Goal: Task Accomplishment & Management: Use online tool/utility

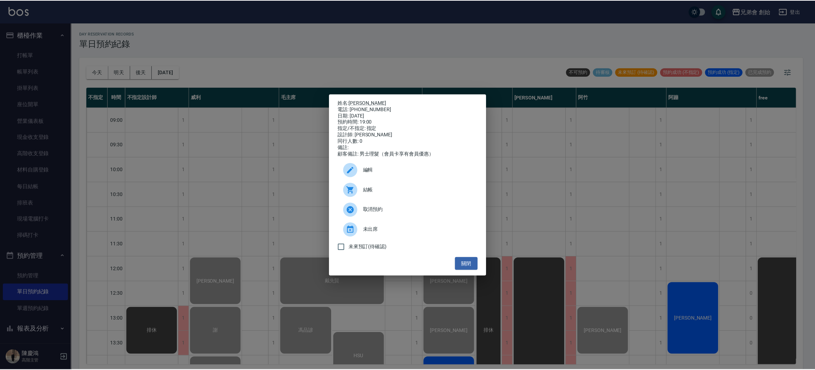
scroll to position [319, 0]
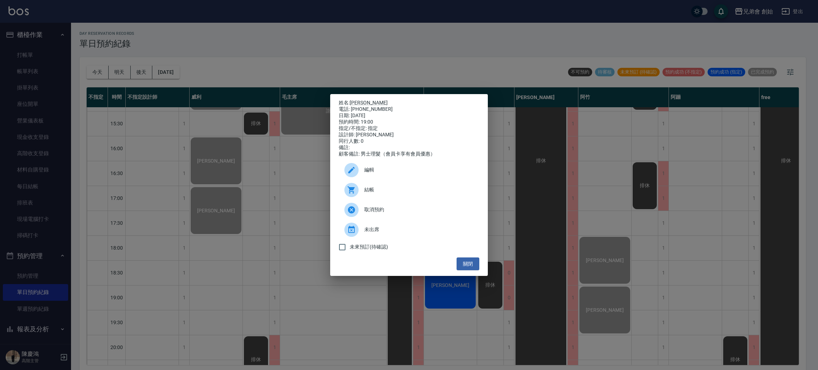
click at [357, 54] on div "姓名: 林正豪 電話: 0916198110 日期: 2025/09/21 預約時間: 19:00 指定/不指定: 指定 設計師: 阿竹 同行人數: 0 備註…" at bounding box center [409, 185] width 818 height 370
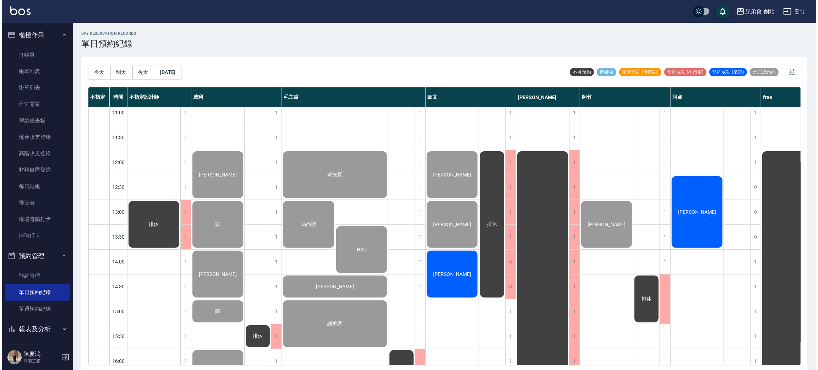
scroll to position [53, 0]
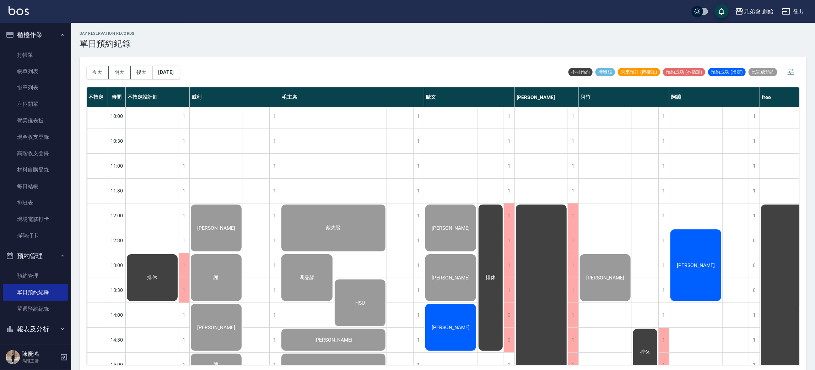
click at [465, 325] on div "[PERSON_NAME]" at bounding box center [450, 327] width 53 height 49
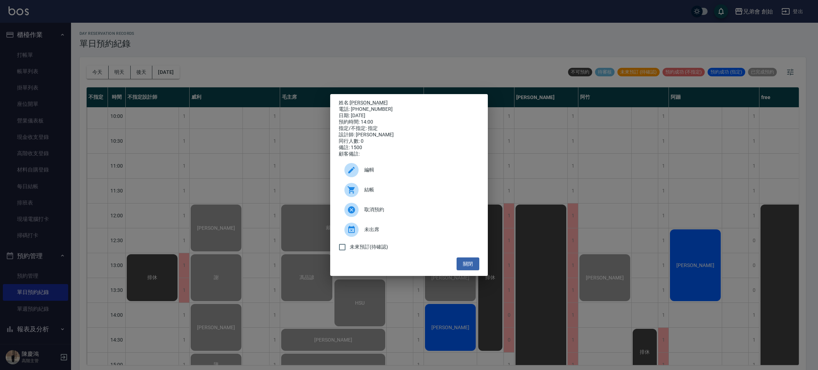
click at [348, 185] on div "結帳" at bounding box center [409, 190] width 141 height 20
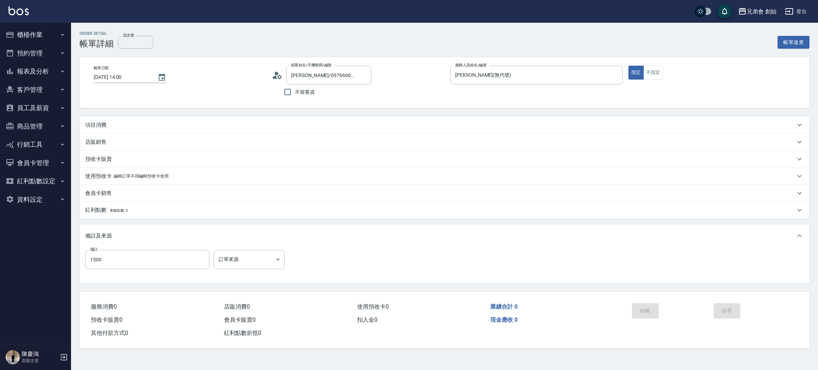
click at [277, 75] on circle at bounding box center [277, 74] width 4 height 4
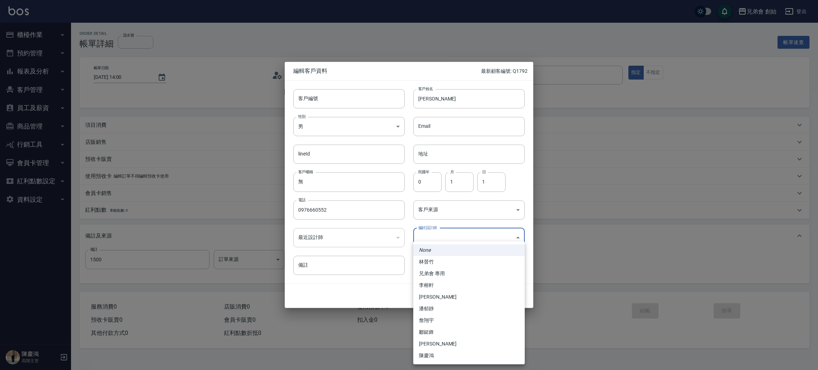
drag, startPoint x: 450, startPoint y: 241, endPoint x: 451, endPoint y: 245, distance: 4.3
click at [451, 243] on body "兄弟會 創始 登出 櫃檯作業 打帳單 帳單列表 掛單列表 座位開單 營業儀表板 現金收支登錄 高階收支登錄 材料自購登錄 每日結帳 排班表 現場電腦打卡 掃碼…" at bounding box center [409, 185] width 818 height 370
click at [447, 281] on li "李榕軒" at bounding box center [469, 286] width 112 height 12
type input "1456ae5b-d9bb-440a-9f01-028db65cd7e3"
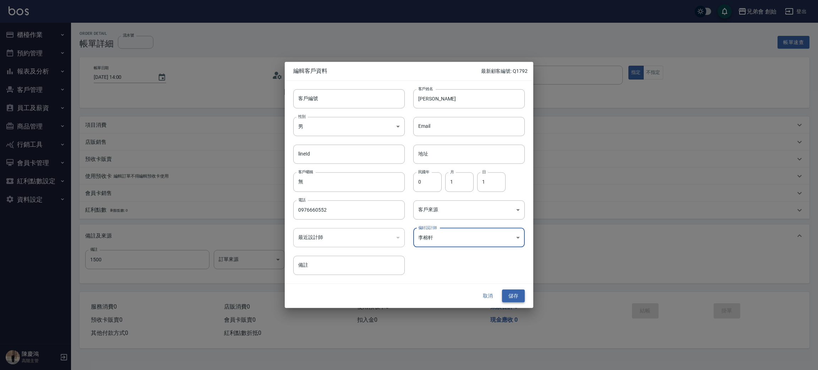
click at [510, 298] on button "儲存" at bounding box center [513, 295] width 23 height 13
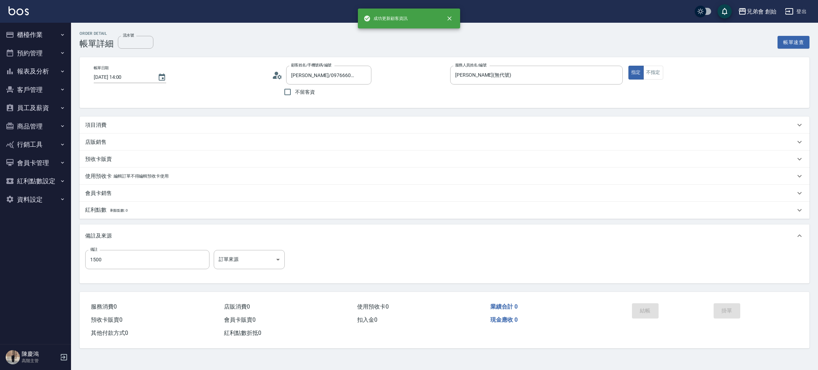
type input "潘進發/0976660552/"
click at [113, 121] on div "項目消費" at bounding box center [440, 124] width 710 height 7
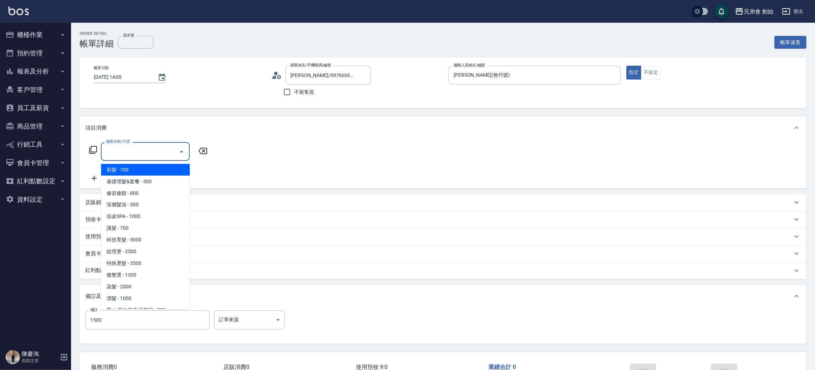
click at [126, 153] on input "服務名稱/代號" at bounding box center [140, 151] width 72 height 12
click at [141, 170] on span "剪髮 - 700" at bounding box center [145, 170] width 89 height 12
type input "剪髮(A01)"
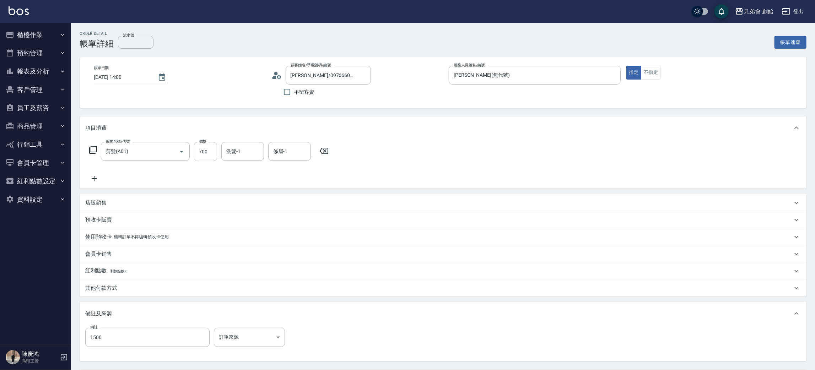
click at [109, 204] on div "店販銷售" at bounding box center [438, 202] width 707 height 7
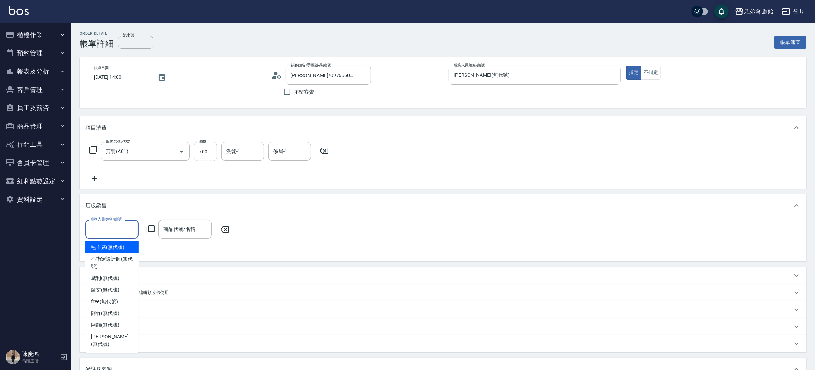
click at [121, 226] on input "服務人員姓名/編號" at bounding box center [111, 229] width 47 height 12
click at [122, 285] on div "歐文 (無代號)" at bounding box center [111, 290] width 53 height 12
type input "歐文(無代號)"
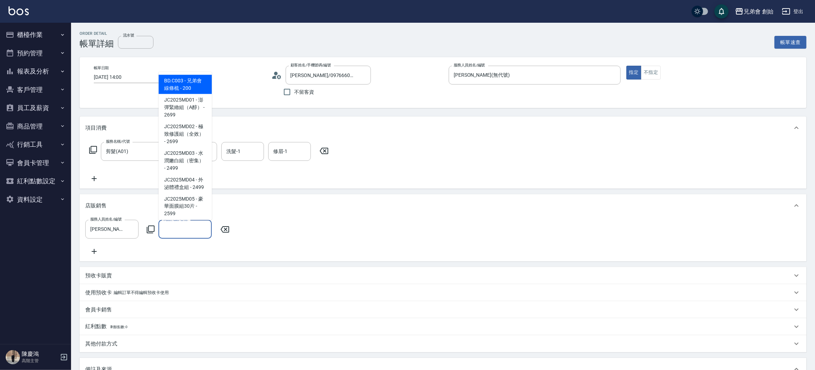
click at [176, 232] on input "商品代號/名稱" at bounding box center [185, 229] width 47 height 12
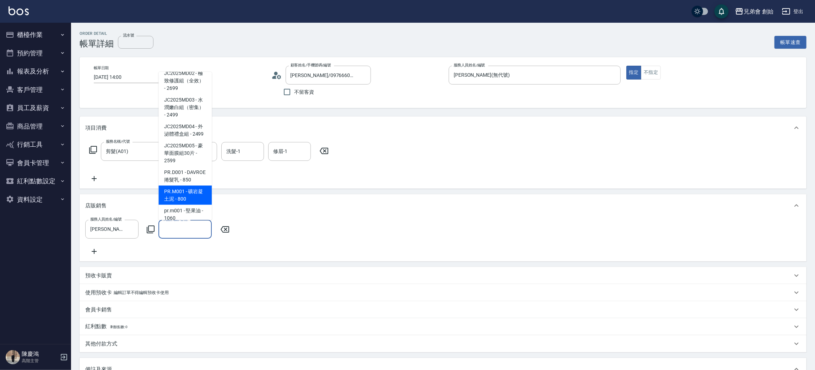
scroll to position [107, 0]
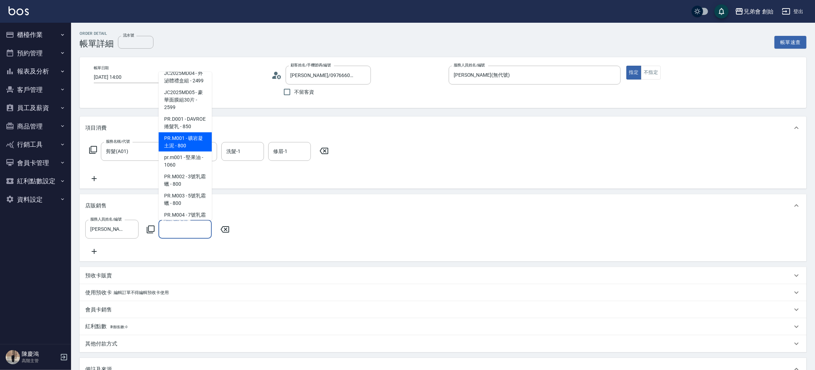
click at [189, 152] on span "PR.M001 - 礦岩凝土泥 - 800" at bounding box center [184, 141] width 53 height 19
type input "礦岩凝土泥"
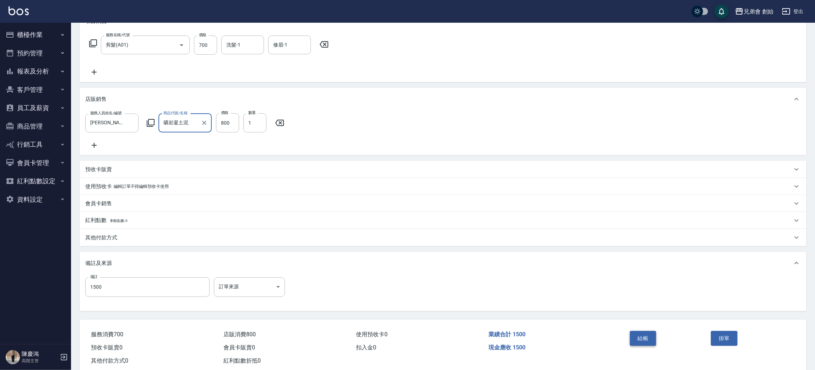
click at [634, 343] on button "結帳" at bounding box center [643, 338] width 27 height 15
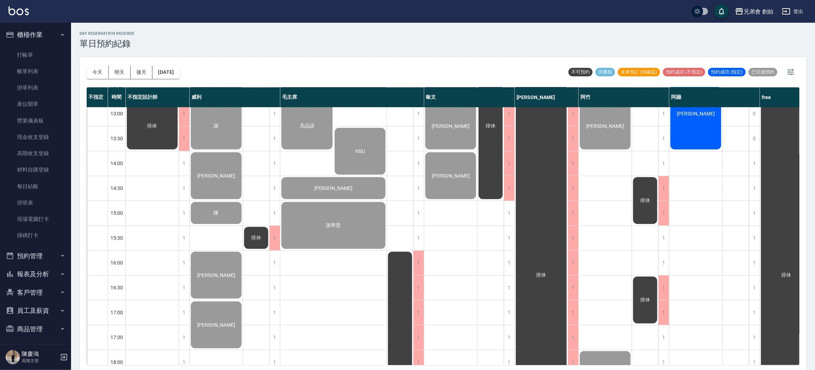
scroll to position [418, 0]
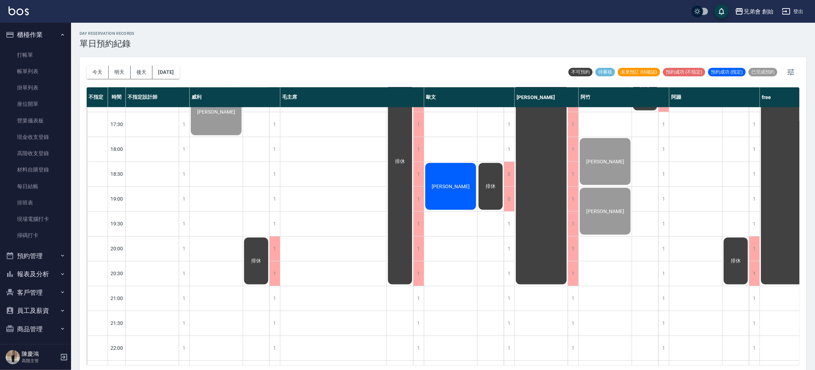
click at [452, 186] on span "楊大業" at bounding box center [450, 187] width 41 height 6
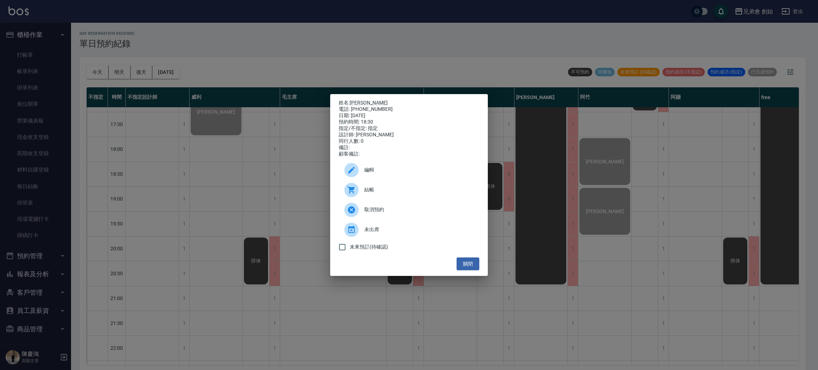
click at [357, 192] on div at bounding box center [352, 190] width 14 height 14
click at [170, 14] on div "姓名: 楊大業 電話: 0966176656 日期: 2025/09/21 預約時間: 18:30 指定/不指定: 指定 設計師: 歐文 同行人數: 0 備註…" at bounding box center [409, 185] width 818 height 370
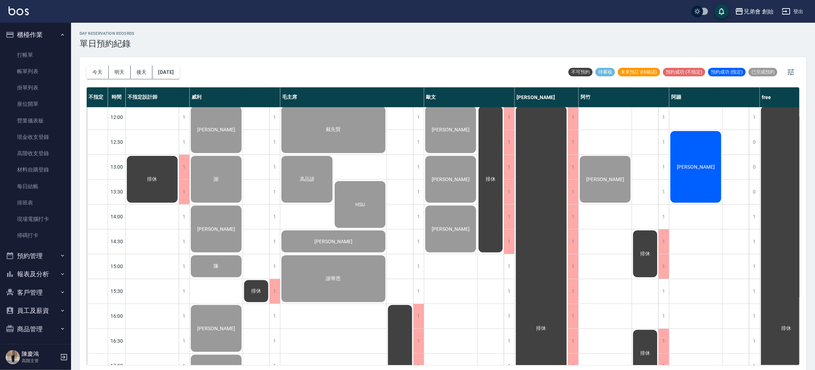
scroll to position [98, 0]
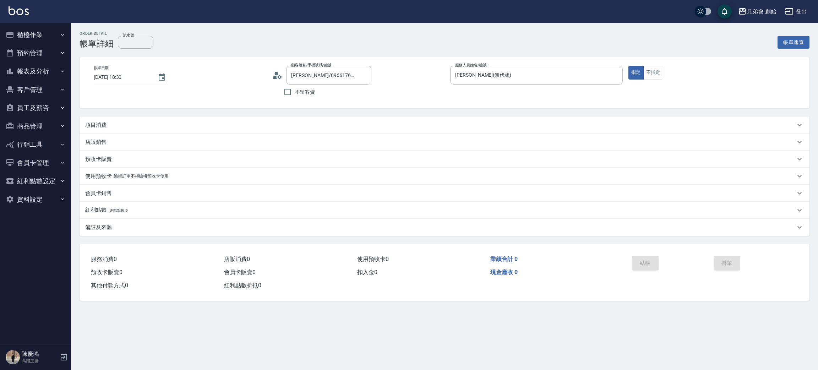
click at [272, 73] on icon at bounding box center [277, 75] width 11 height 11
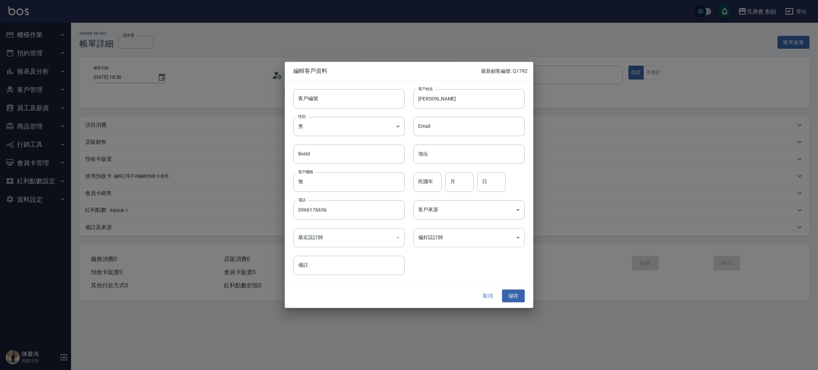
click at [459, 238] on body "兄弟會 創始 登出 櫃檯作業 打帳單 帳單列表 掛單列表 座位開單 營業儀表板 現金收支登錄 高階收支登錄 材料自購登錄 每日結帳 排班表 現場電腦打卡 掃碼…" at bounding box center [409, 185] width 818 height 370
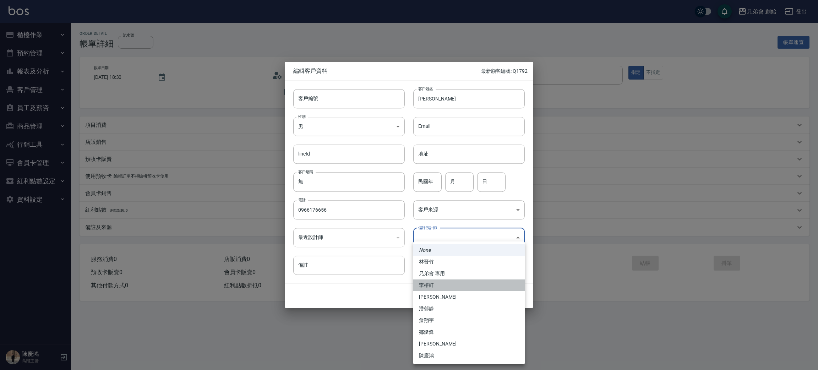
click at [433, 282] on li "李榕軒" at bounding box center [469, 286] width 112 height 12
type input "1456ae5b-d9bb-440a-9f01-028db65cd7e3"
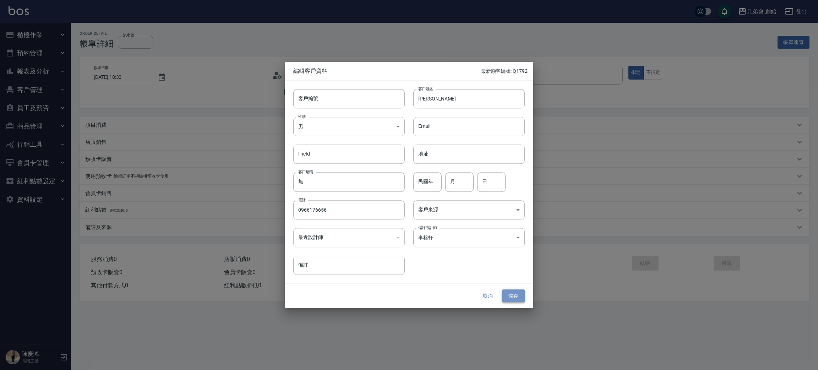
click at [510, 296] on button "儲存" at bounding box center [513, 295] width 23 height 13
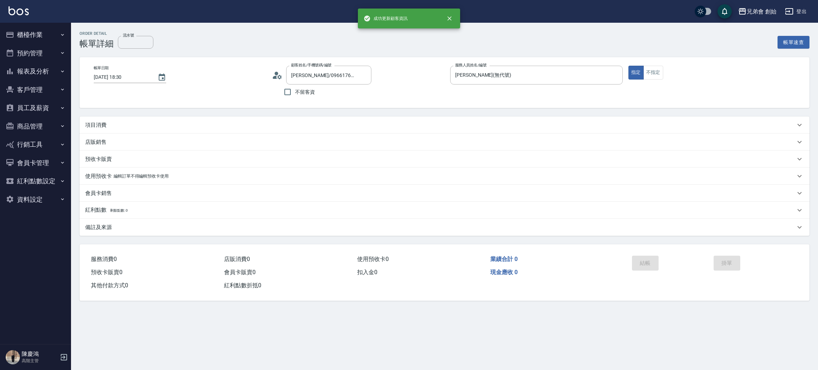
type input "楊大業/0966176656/"
click at [130, 126] on div "項目消費" at bounding box center [440, 124] width 710 height 7
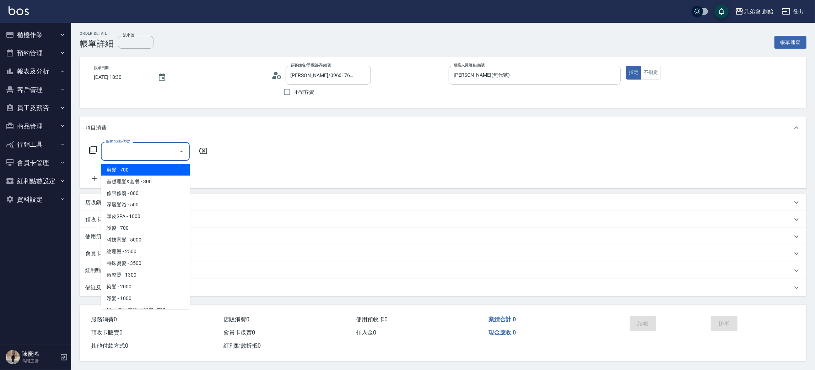
click at [140, 149] on input "服務名稱/代號" at bounding box center [140, 151] width 72 height 12
click at [141, 172] on span "剪髮 - 700" at bounding box center [145, 170] width 89 height 12
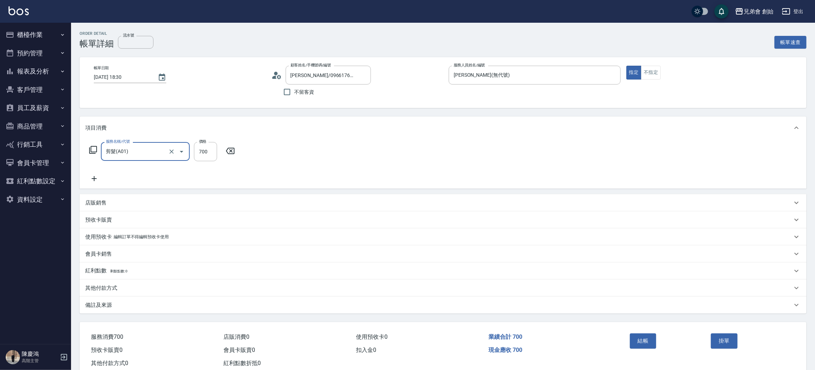
type input "剪髮(A01)"
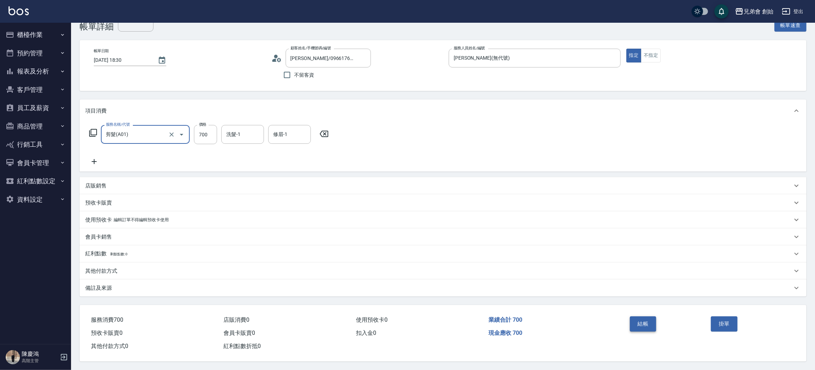
click at [631, 320] on button "結帳" at bounding box center [643, 323] width 27 height 15
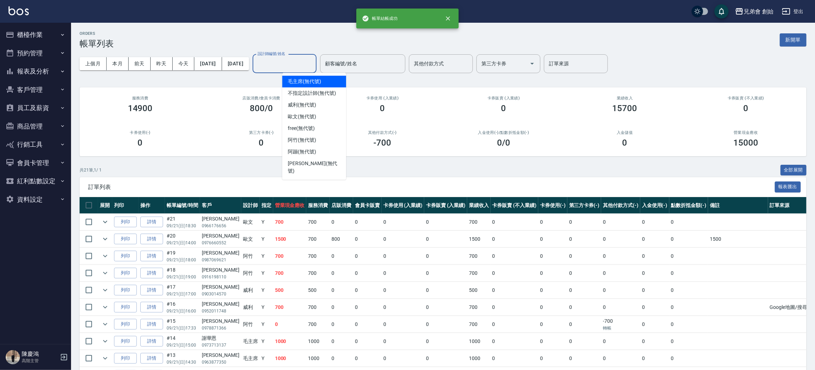
click at [313, 69] on input "設計師編號/姓名" at bounding box center [285, 64] width 58 height 12
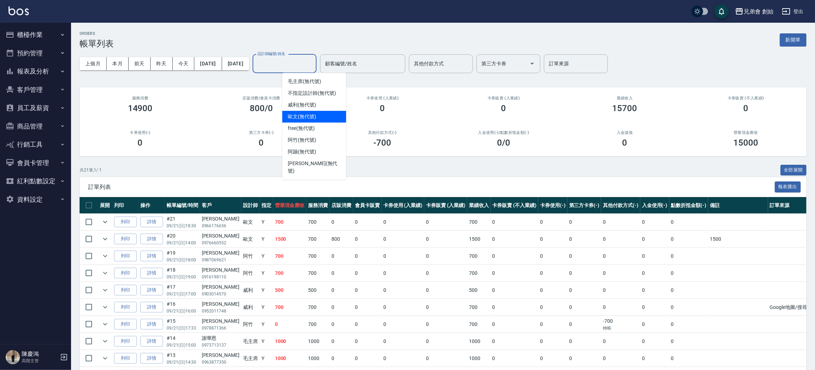
drag, startPoint x: 311, startPoint y: 114, endPoint x: 280, endPoint y: 101, distance: 34.3
click at [311, 114] on span "歐文 (無代號)" at bounding box center [302, 116] width 28 height 7
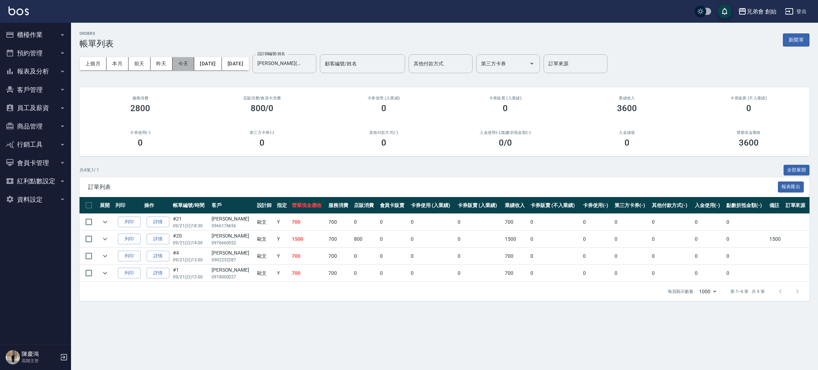
click at [189, 66] on button "今天" at bounding box center [184, 63] width 22 height 13
drag, startPoint x: 598, startPoint y: 102, endPoint x: 662, endPoint y: 112, distance: 64.7
click at [662, 112] on div "業績收入 3600" at bounding box center [627, 104] width 122 height 34
click at [760, 158] on div "ORDERS 帳單列表 新開單 上個月 本月 前天 昨天 今天 2025/09/21 2025/09/21 設計師編號/姓名 歐文(無代號) 設計師編號/姓名…" at bounding box center [444, 166] width 747 height 287
click at [717, 117] on div "卡券販賣 (不入業績) 0" at bounding box center [749, 104] width 122 height 34
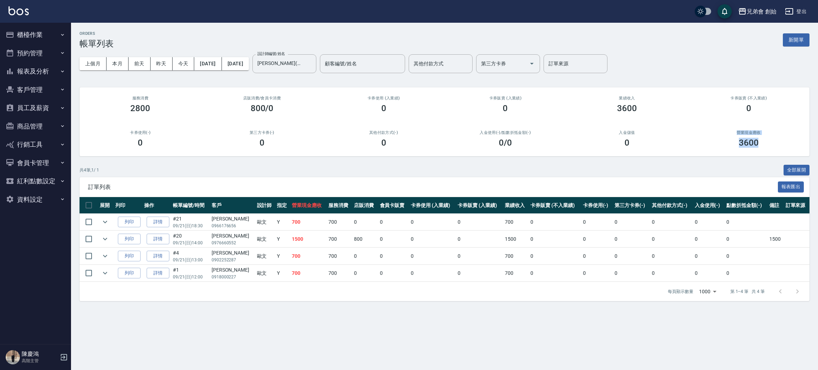
drag, startPoint x: 728, startPoint y: 128, endPoint x: 762, endPoint y: 139, distance: 35.9
click at [762, 139] on div "營業現金應收 3600" at bounding box center [749, 139] width 122 height 34
click at [762, 138] on div "3600" at bounding box center [748, 143] width 105 height 10
drag, startPoint x: 235, startPoint y: 106, endPoint x: 280, endPoint y: 114, distance: 45.5
click at [280, 114] on div "店販消費 /會員卡消費 800/0" at bounding box center [262, 104] width 122 height 34
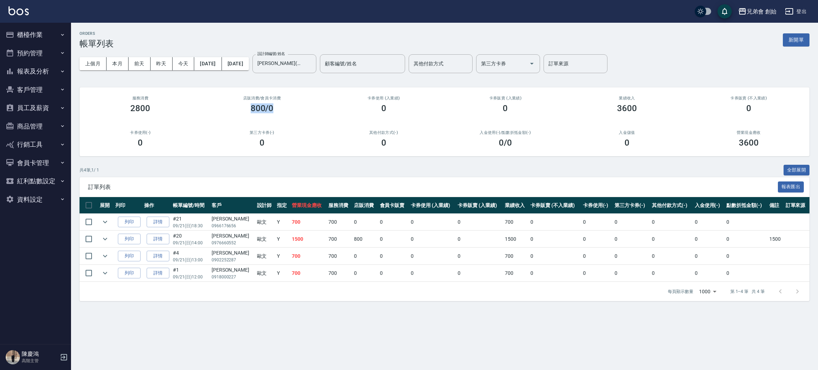
click at [280, 114] on div "店販消費 /會員卡消費 800/0" at bounding box center [262, 104] width 122 height 34
click at [167, 112] on div "2800" at bounding box center [140, 108] width 105 height 10
drag, startPoint x: 136, startPoint y: 112, endPoint x: 171, endPoint y: 114, distance: 35.2
click at [171, 114] on div "服務消費 2800" at bounding box center [141, 104] width 122 height 34
click at [188, 117] on div "服務消費 2800" at bounding box center [141, 104] width 122 height 34
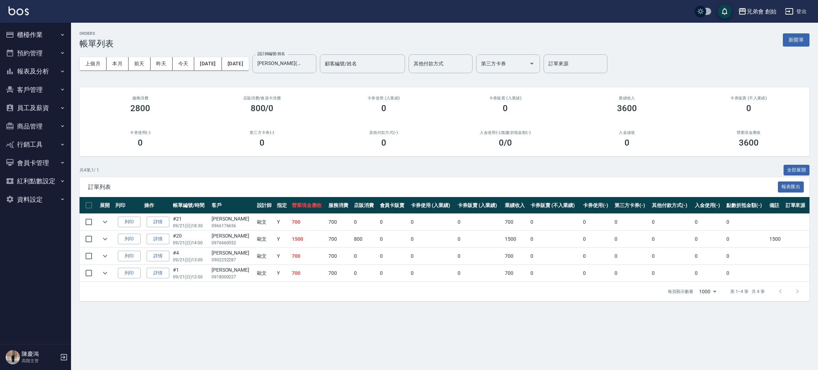
click at [343, 207] on tr "展開 列印 操作 帳單編號/時間 客戶 設計師 指定 營業現金應收 服務消費 店販消費 會員卡販賣 卡券使用 (入業績) 卡券販賣 (入業績) 業績收入 卡券…" at bounding box center [445, 205] width 730 height 17
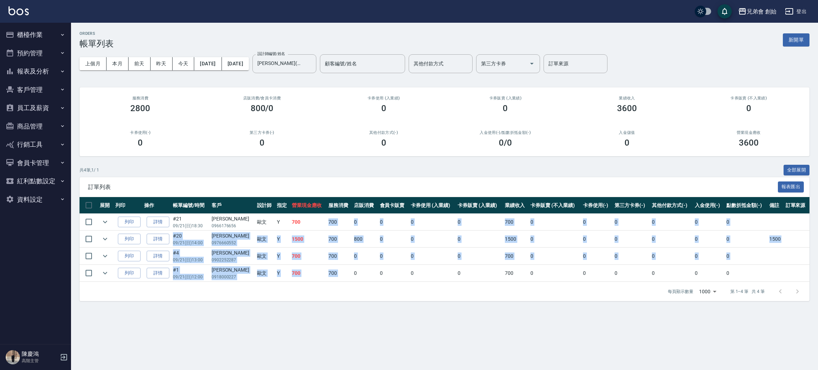
drag, startPoint x: 307, startPoint y: 221, endPoint x: 340, endPoint y: 264, distance: 53.5
click at [345, 272] on tbody "列印 詳情 #21 09/21 (日) 18:30 楊大業 0966176656 歐文 Y 700 700 0 0 0 0 700 0 0 0 0 0 0 列…" at bounding box center [445, 248] width 730 height 68
click at [332, 237] on td "700" at bounding box center [340, 239] width 26 height 17
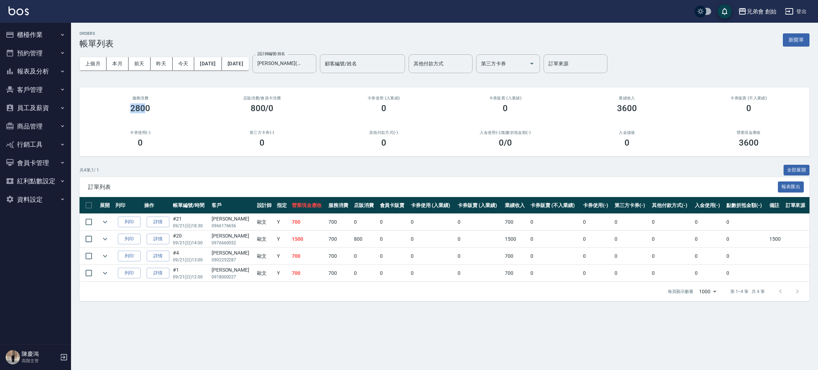
drag, startPoint x: 126, startPoint y: 111, endPoint x: 146, endPoint y: 114, distance: 19.9
click at [146, 114] on div "服務消費 2800" at bounding box center [141, 104] width 122 height 34
click at [174, 116] on div "服務消費 2800" at bounding box center [141, 104] width 122 height 34
drag, startPoint x: 351, startPoint y: 224, endPoint x: 346, endPoint y: 235, distance: 12.2
click at [349, 234] on tbody "列印 詳情 #21 09/21 (日) 18:30 楊大業 0966176656 歐文 Y 700 700 0 0 0 0 700 0 0 0 0 0 0 列…" at bounding box center [445, 248] width 730 height 68
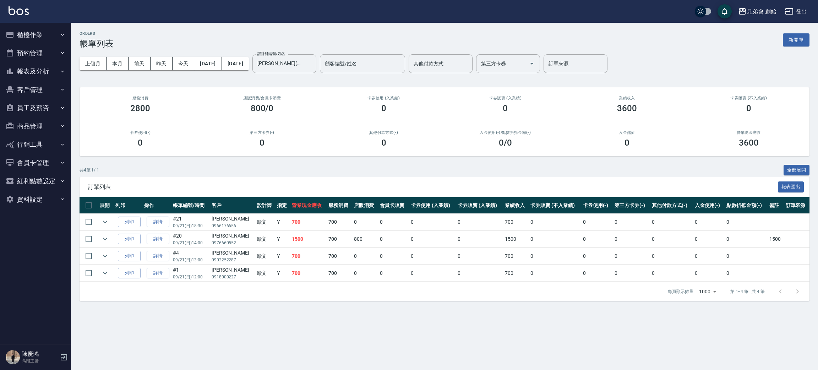
click at [356, 236] on td "800" at bounding box center [365, 239] width 26 height 17
drag, startPoint x: 334, startPoint y: 240, endPoint x: 361, endPoint y: 242, distance: 27.1
click at [361, 242] on tr "列印 詳情 #20 09/21 (日) 14:00 潘進發 0976660552 歐文 Y 1500 700 800 0 0 0 1500 0 0 0 0 0…" at bounding box center [445, 239] width 730 height 17
click at [361, 240] on td "800" at bounding box center [365, 239] width 26 height 17
drag, startPoint x: 244, startPoint y: 107, endPoint x: 278, endPoint y: 118, distance: 35.4
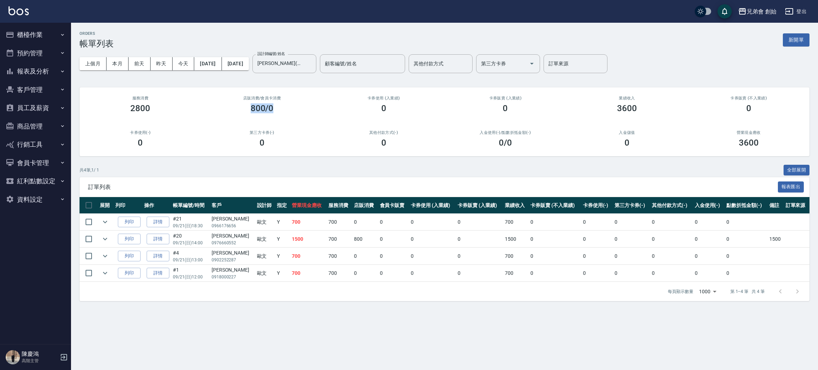
click at [278, 118] on div "店販消費 /會員卡消費 800/0" at bounding box center [262, 104] width 122 height 34
click at [110, 63] on button "本月" at bounding box center [118, 63] width 22 height 13
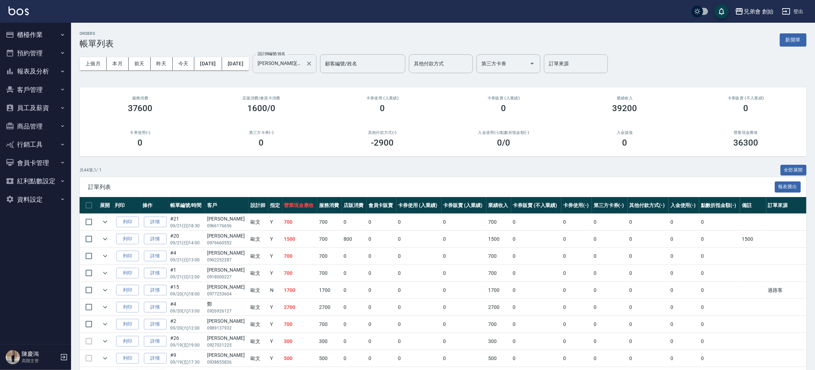
click at [303, 58] on input "歐文(無代號)" at bounding box center [279, 64] width 47 height 12
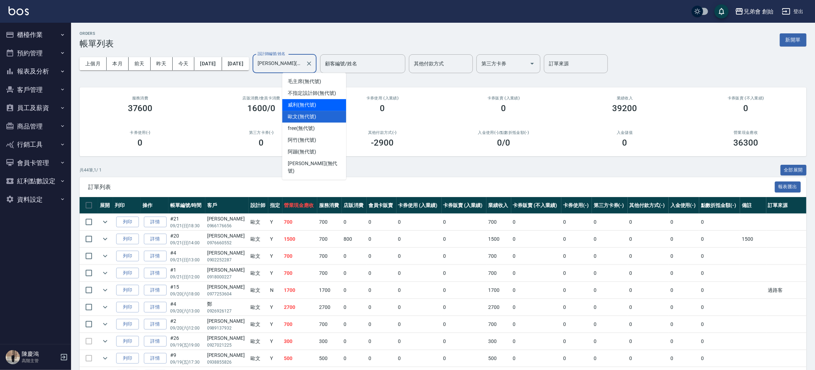
click at [310, 102] on span "威利 (無代號)" at bounding box center [302, 104] width 28 height 7
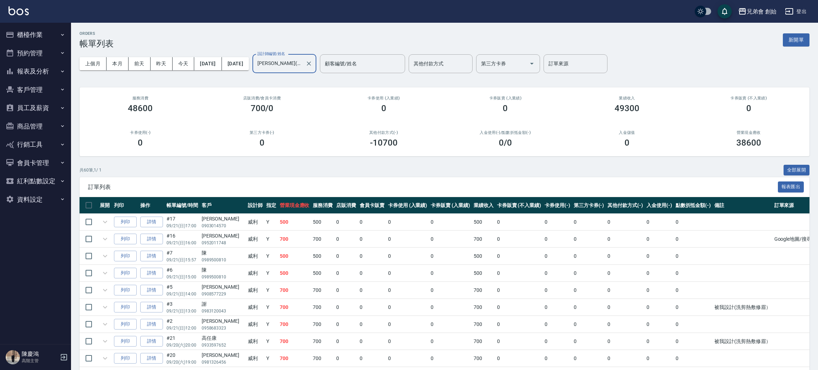
click at [303, 66] on input "威利(無代號)" at bounding box center [279, 64] width 47 height 12
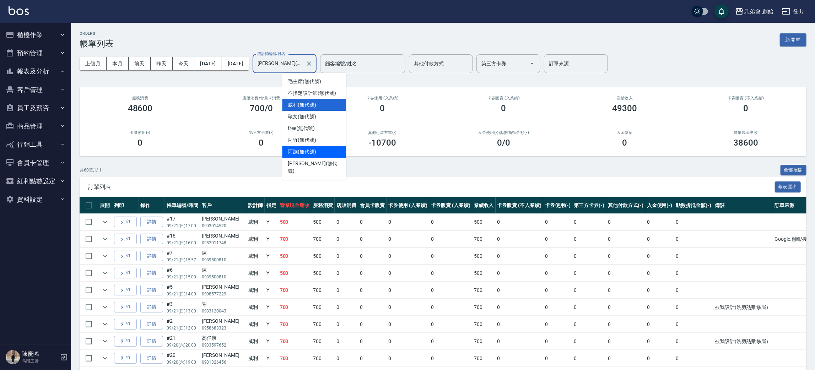
click at [311, 154] on span "阿蹦 (無代號)" at bounding box center [302, 151] width 28 height 7
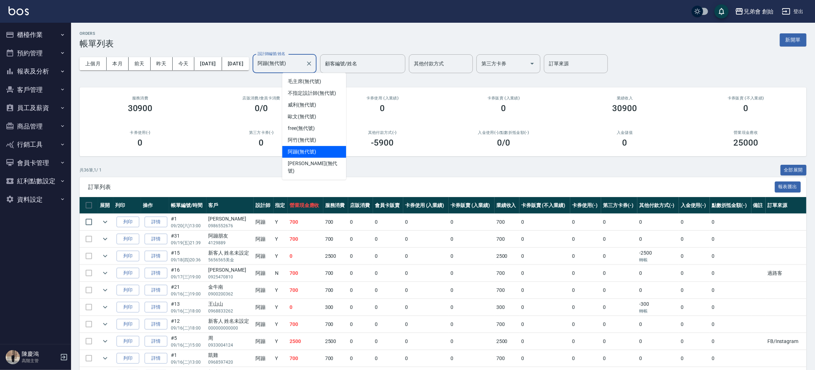
click at [301, 61] on input "阿蹦(無代號)" at bounding box center [279, 64] width 47 height 12
click at [302, 142] on span "阿竹 (無代號)" at bounding box center [302, 139] width 28 height 7
type input "阿竹 (無代號)"
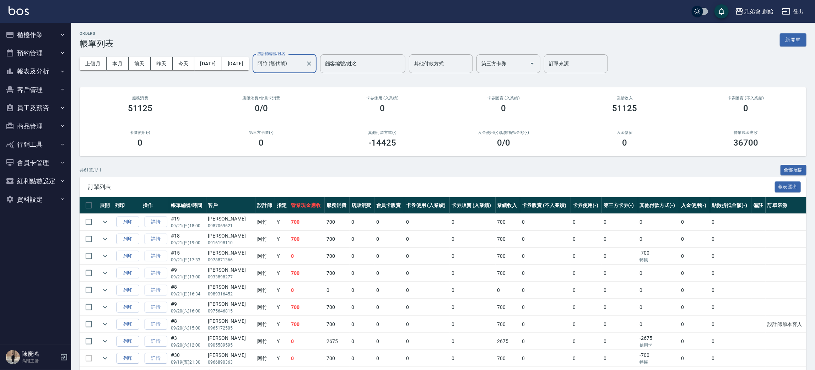
click at [44, 64] on button "報表及分析" at bounding box center [35, 71] width 65 height 18
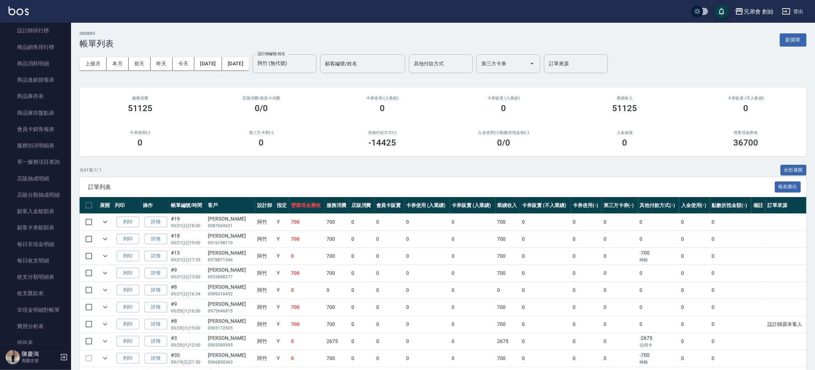
scroll to position [159, 0]
click at [48, 114] on link "每日業績分析表" at bounding box center [35, 112] width 65 height 16
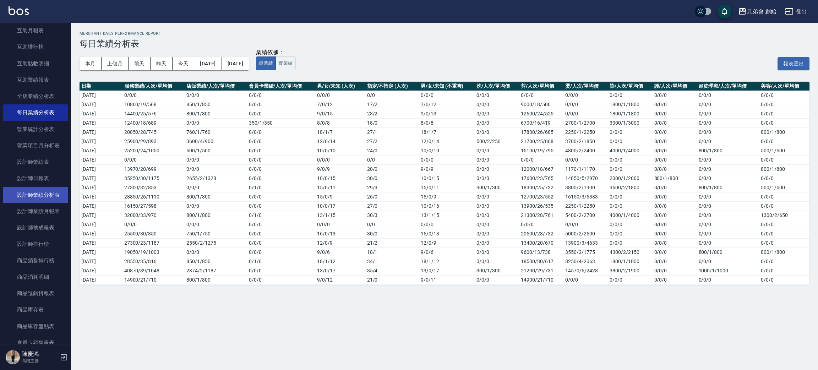
click at [46, 190] on link "設計師業績分析表" at bounding box center [35, 195] width 65 height 16
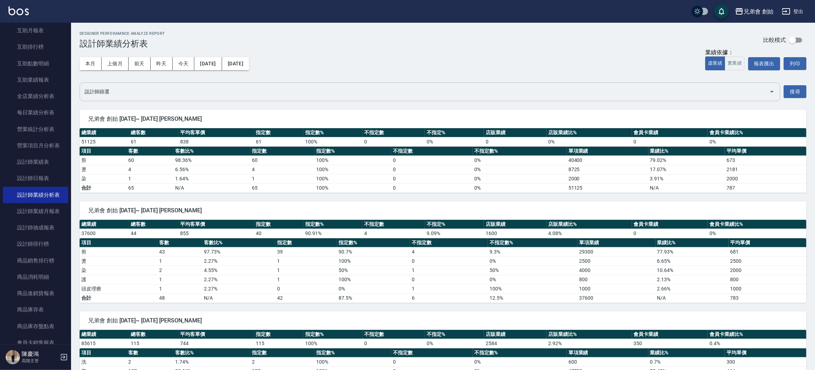
click at [194, 85] on div "設計師篩選" at bounding box center [430, 91] width 700 height 19
click at [191, 90] on input "設計師篩選" at bounding box center [424, 92] width 683 height 12
click at [96, 64] on button "本月" at bounding box center [91, 63] width 22 height 13
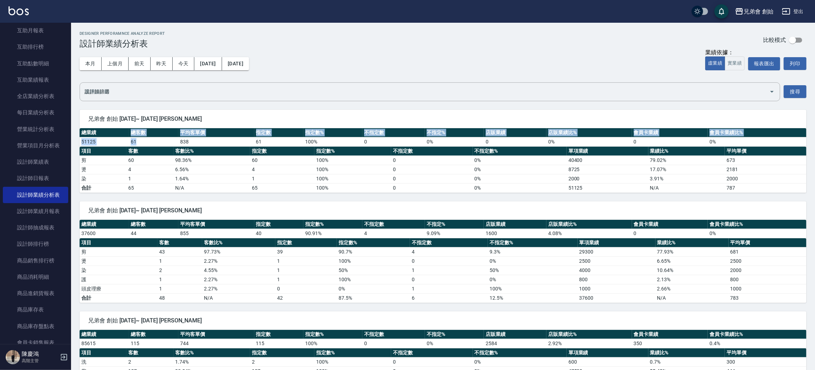
drag, startPoint x: 126, startPoint y: 136, endPoint x: 141, endPoint y: 146, distance: 17.8
click at [141, 146] on table "總業績 總客數 平均客單價 指定數 指定數% 不指定數 不指定% 店販業績 店販業績比% 會員卡業績 會員卡業績比% 51125 61 838 61 100 …" at bounding box center [443, 137] width 727 height 18
click at [142, 145] on td "61" at bounding box center [153, 141] width 49 height 9
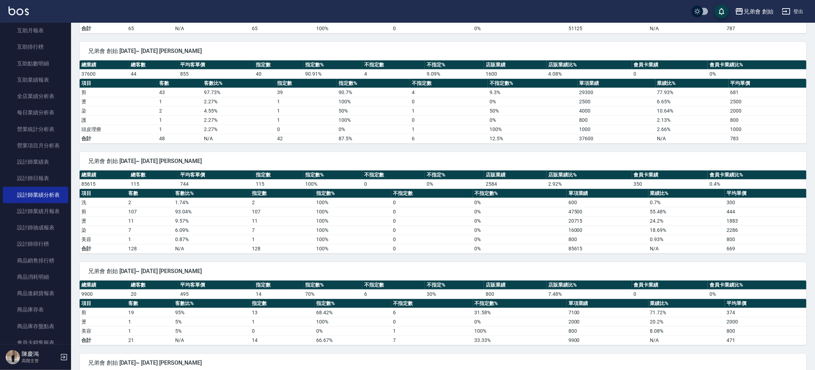
scroll to position [213, 0]
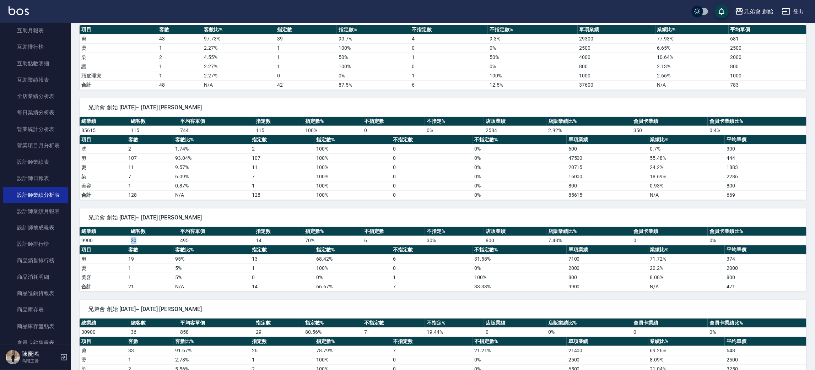
drag, startPoint x: 128, startPoint y: 238, endPoint x: 138, endPoint y: 240, distance: 10.5
click at [137, 240] on tr "9900 20 495 14 70 % 6 30 % 800 7.48 % 0 0 %" at bounding box center [443, 240] width 727 height 9
click at [142, 234] on th "總客數" at bounding box center [153, 231] width 49 height 9
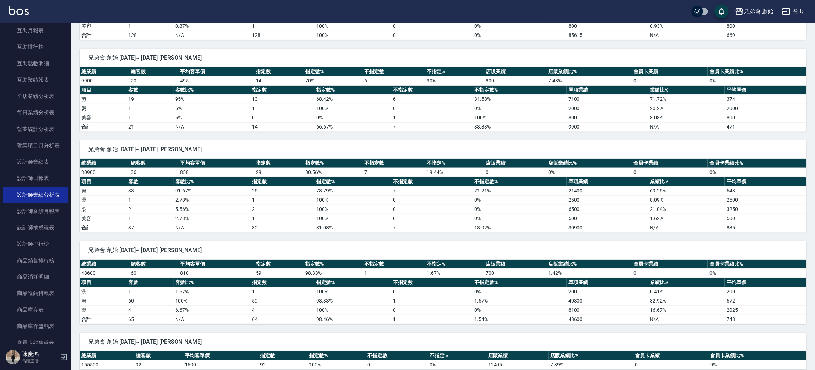
scroll to position [426, 0]
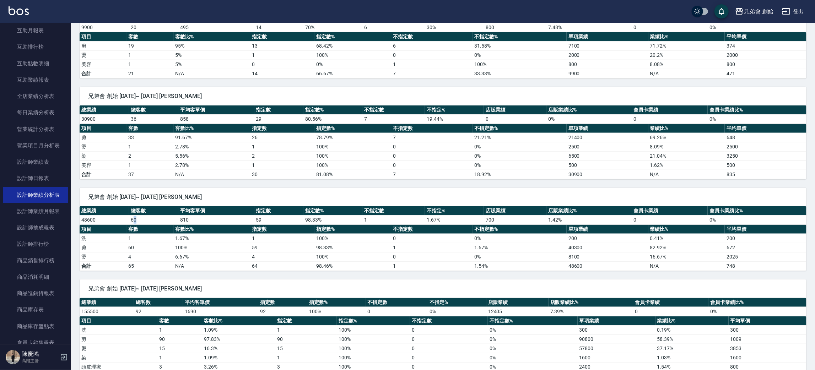
drag, startPoint x: 132, startPoint y: 217, endPoint x: 146, endPoint y: 222, distance: 13.8
click at [146, 222] on td "60" at bounding box center [153, 219] width 49 height 9
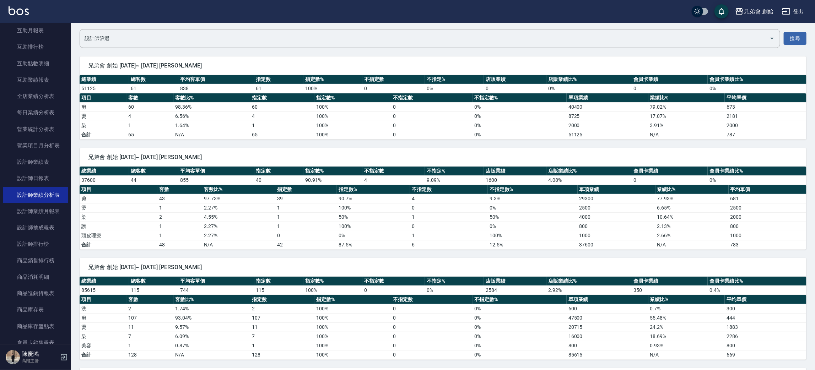
scroll to position [0, 0]
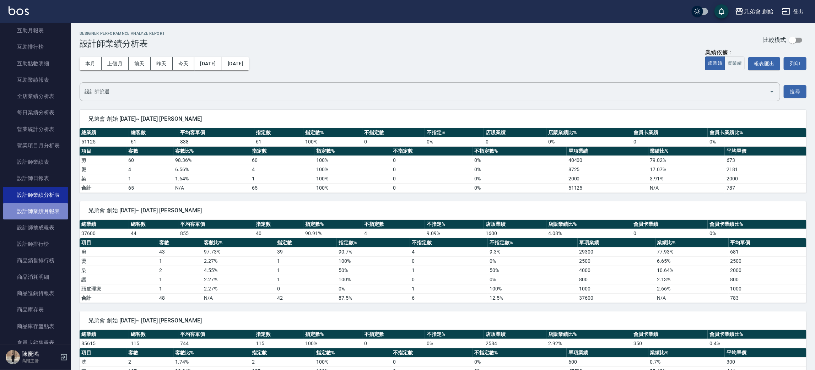
click at [54, 211] on link "設計師業績月報表" at bounding box center [35, 211] width 65 height 16
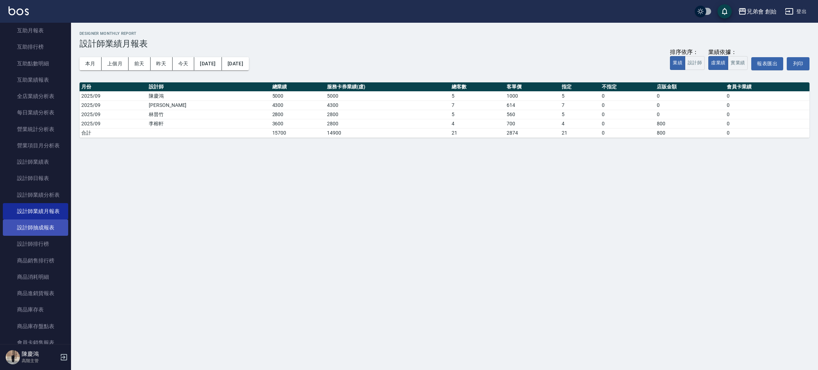
click at [43, 234] on link "設計師抽成報表" at bounding box center [35, 227] width 65 height 16
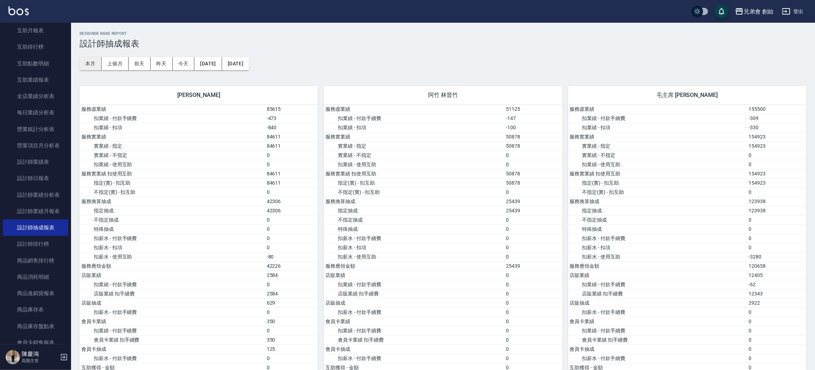
click at [96, 64] on button "本月" at bounding box center [91, 63] width 22 height 13
click at [96, 61] on button "本月" at bounding box center [91, 63] width 22 height 13
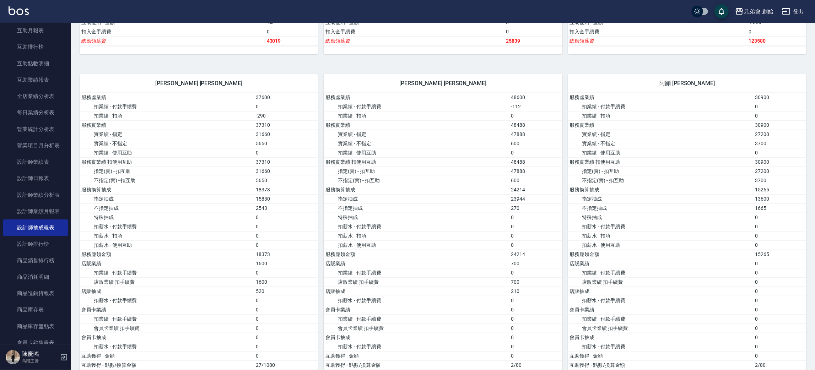
scroll to position [532, 0]
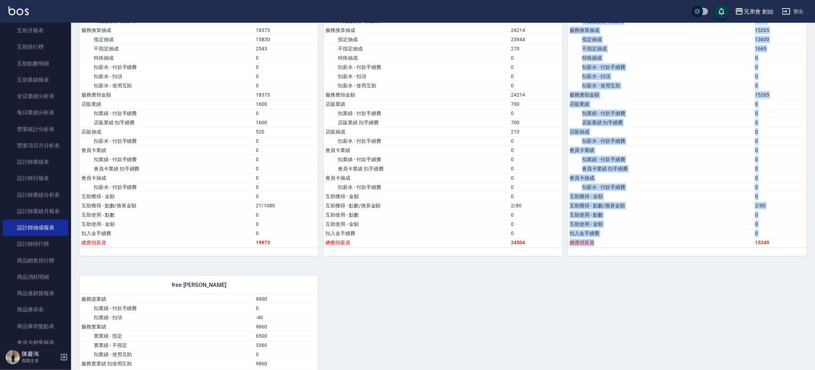
drag, startPoint x: 743, startPoint y: 247, endPoint x: 756, endPoint y: 252, distance: 13.7
click at [756, 252] on div "服務虛業績 30900 扣業績 - 付款手續費 0 扣業績 - 扣項 0 服務實業績 30900 實業績 - 指定 27200 實業績 - 不指定 3700 …" at bounding box center [687, 95] width 238 height 322
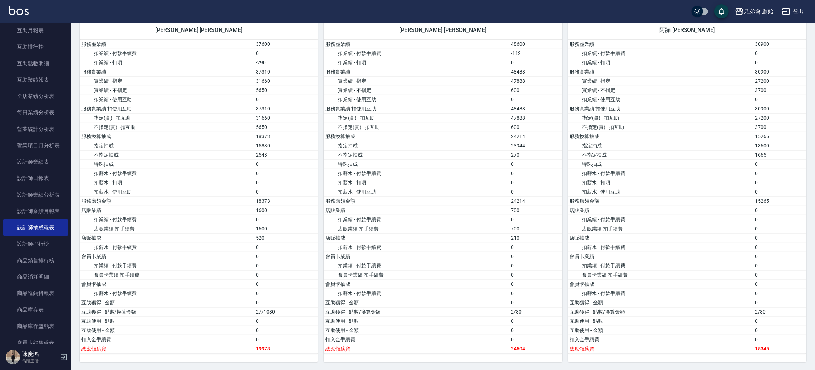
scroll to position [479, 0]
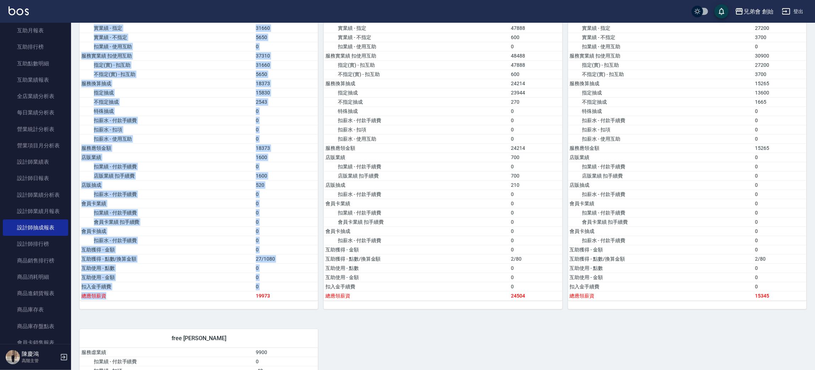
drag, startPoint x: 249, startPoint y: 296, endPoint x: 265, endPoint y: 306, distance: 19.3
click at [265, 306] on div "服務虛業績 37600 扣業績 - 付款手續費 0 扣業績 - 扣項 -290 服務實業績 37310 實業績 - 指定 31660 實業績 - 不指定 56…" at bounding box center [199, 148] width 238 height 322
click at [266, 306] on div "服務虛業績 37600 扣業績 - 付款手續費 0 扣業績 - 扣項 -290 服務實業績 37310 實業績 - 指定 31660 實業績 - 不指定 56…" at bounding box center [199, 148] width 238 height 322
click at [283, 309] on div "服務虛業績 37600 扣業績 - 付款手續費 0 扣業績 - 扣項 -290 服務實業績 37310 實業績 - 指定 31660 實業績 - 不指定 56…" at bounding box center [199, 148] width 238 height 322
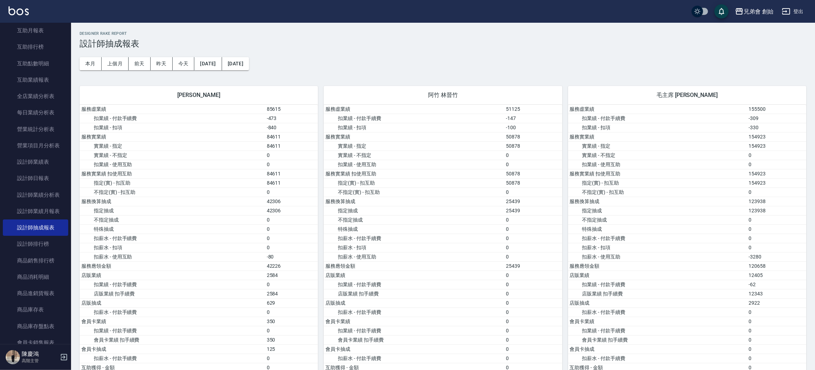
scroll to position [0, 0]
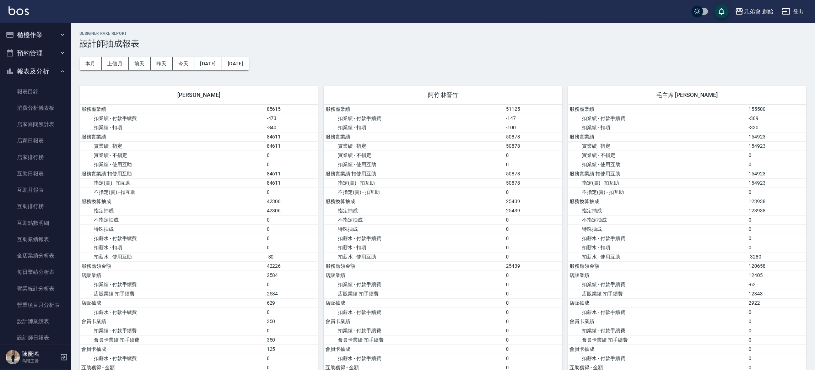
click at [36, 72] on button "報表及分析" at bounding box center [35, 71] width 65 height 18
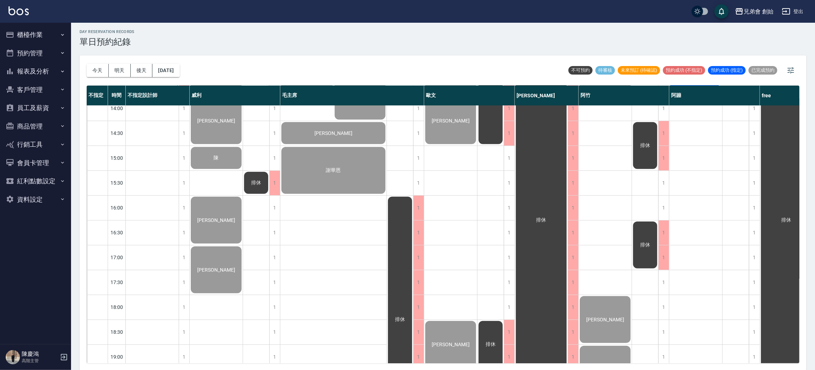
scroll to position [418, 0]
